Goal: Entertainment & Leisure: Consume media (video, audio)

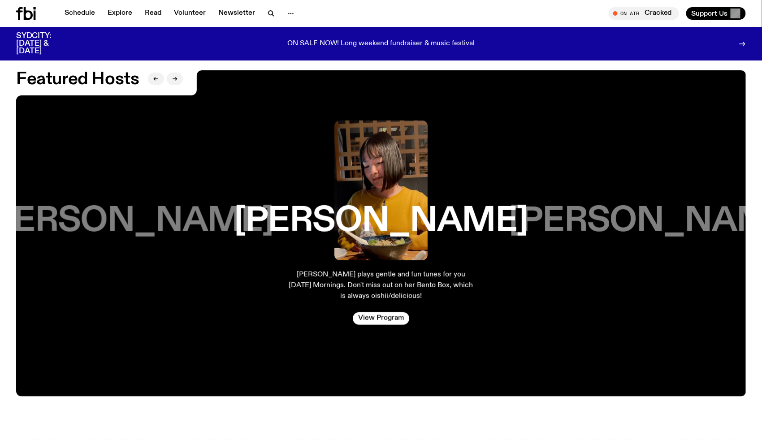
scroll to position [1568, 0]
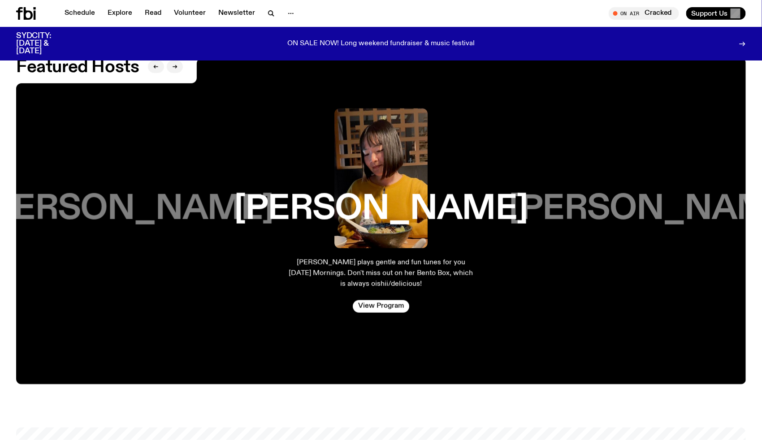
click at [139, 213] on h3 "[PERSON_NAME]" at bounding box center [127, 209] width 294 height 34
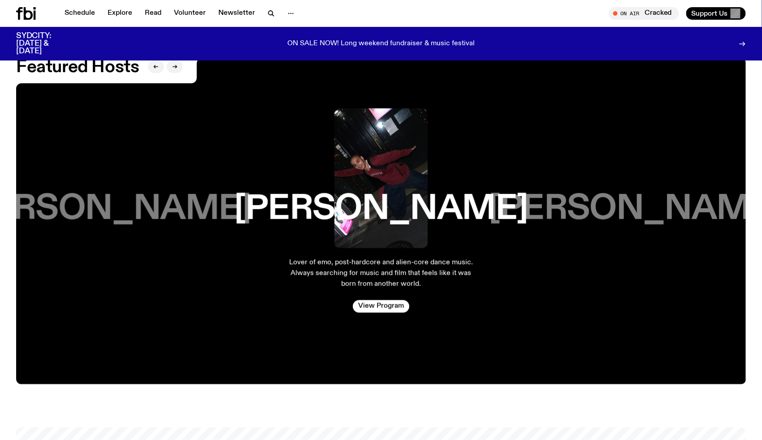
click at [99, 217] on h3 "[PERSON_NAME]" at bounding box center [104, 209] width 294 height 34
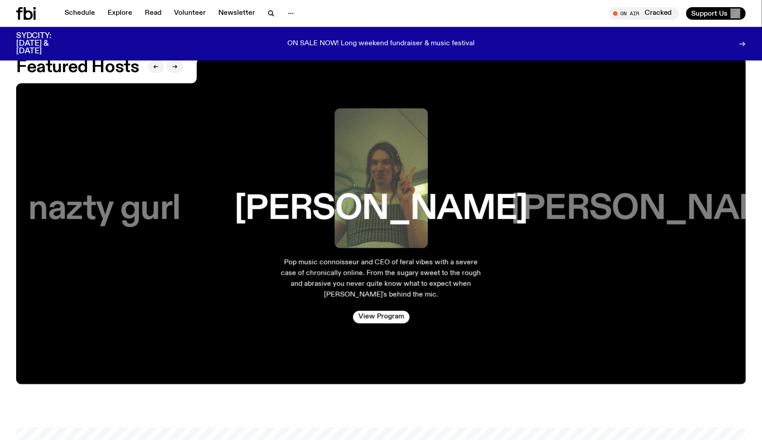
click at [108, 212] on h3 "nazty gurl" at bounding box center [104, 209] width 152 height 34
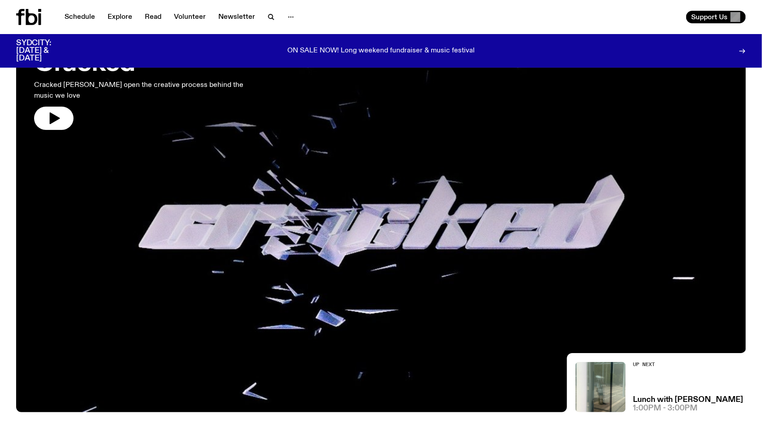
scroll to position [0, 0]
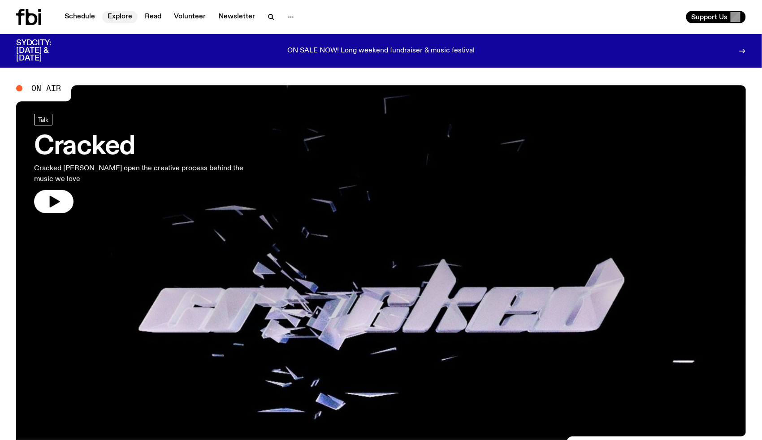
click at [120, 15] on link "Explore" at bounding box center [119, 17] width 35 height 13
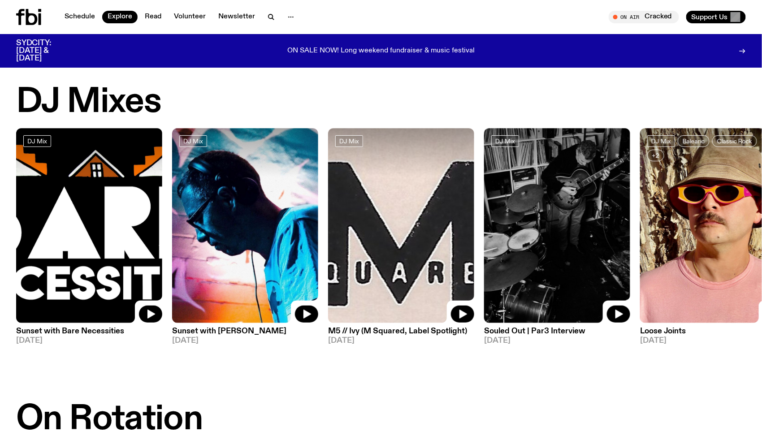
click at [65, 179] on img at bounding box center [89, 225] width 146 height 195
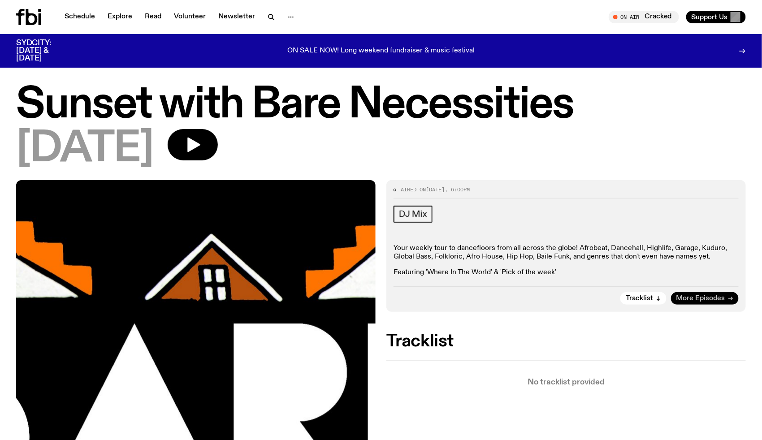
click at [702, 296] on span "More Episodes" at bounding box center [700, 298] width 49 height 7
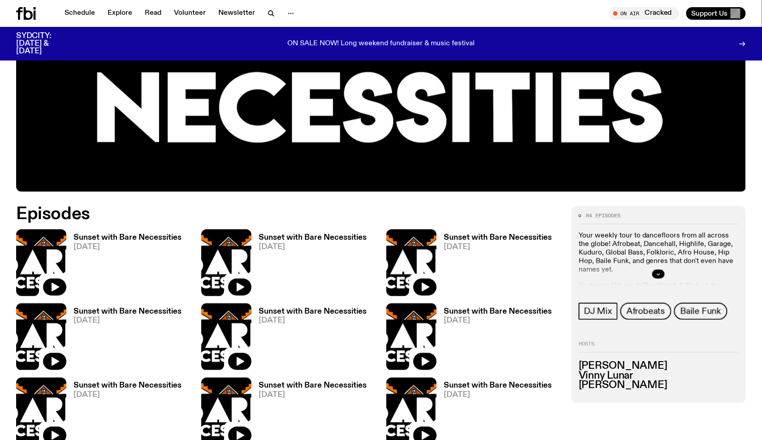
scroll to position [354, 0]
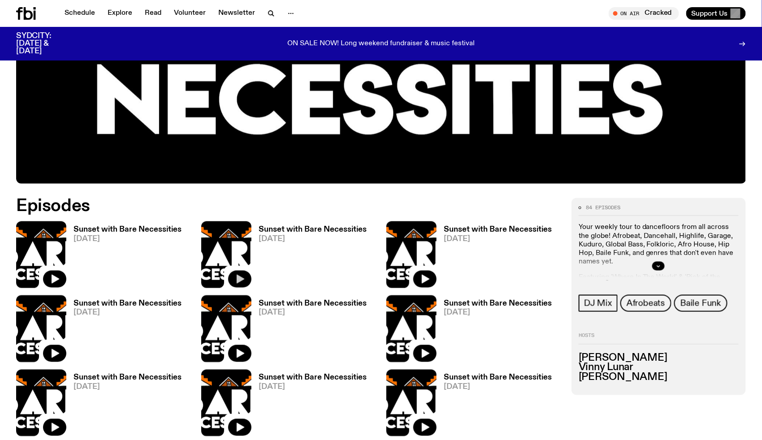
click at [241, 276] on icon "button" at bounding box center [239, 279] width 11 height 11
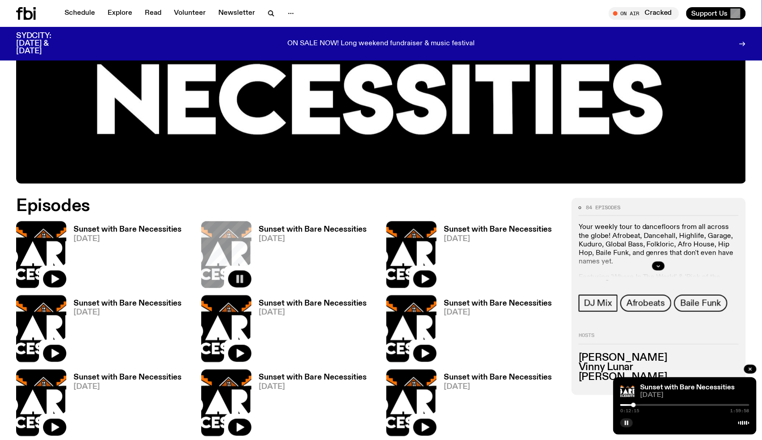
drag, startPoint x: 623, startPoint y: 406, endPoint x: 634, endPoint y: 407, distance: 10.8
click at [634, 407] on div "0:12:15 1:59:58" at bounding box center [684, 407] width 129 height 11
click at [639, 407] on div at bounding box center [638, 405] width 4 height 4
drag, startPoint x: 639, startPoint y: 406, endPoint x: 663, endPoint y: 405, distance: 24.7
click at [663, 405] on div at bounding box center [663, 405] width 4 height 4
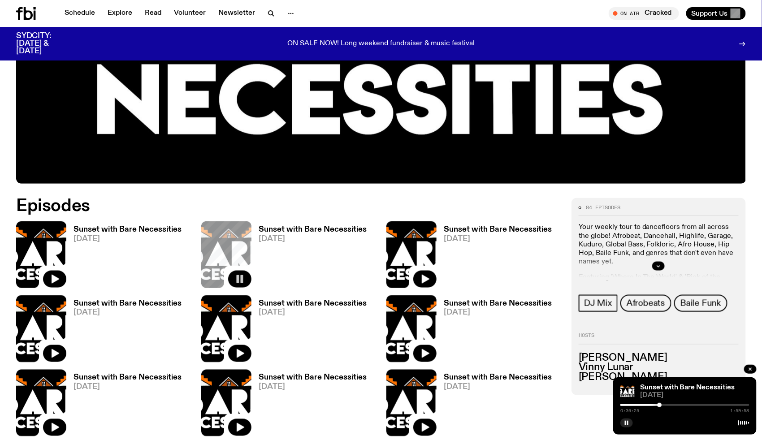
click at [660, 405] on div at bounding box center [659, 405] width 4 height 4
click at [653, 406] on div at bounding box center [595, 405] width 129 height 2
click at [676, 406] on div at bounding box center [684, 405] width 129 height 2
click at [688, 406] on div at bounding box center [684, 405] width 129 height 2
